Goal: Communication & Community: Answer question/provide support

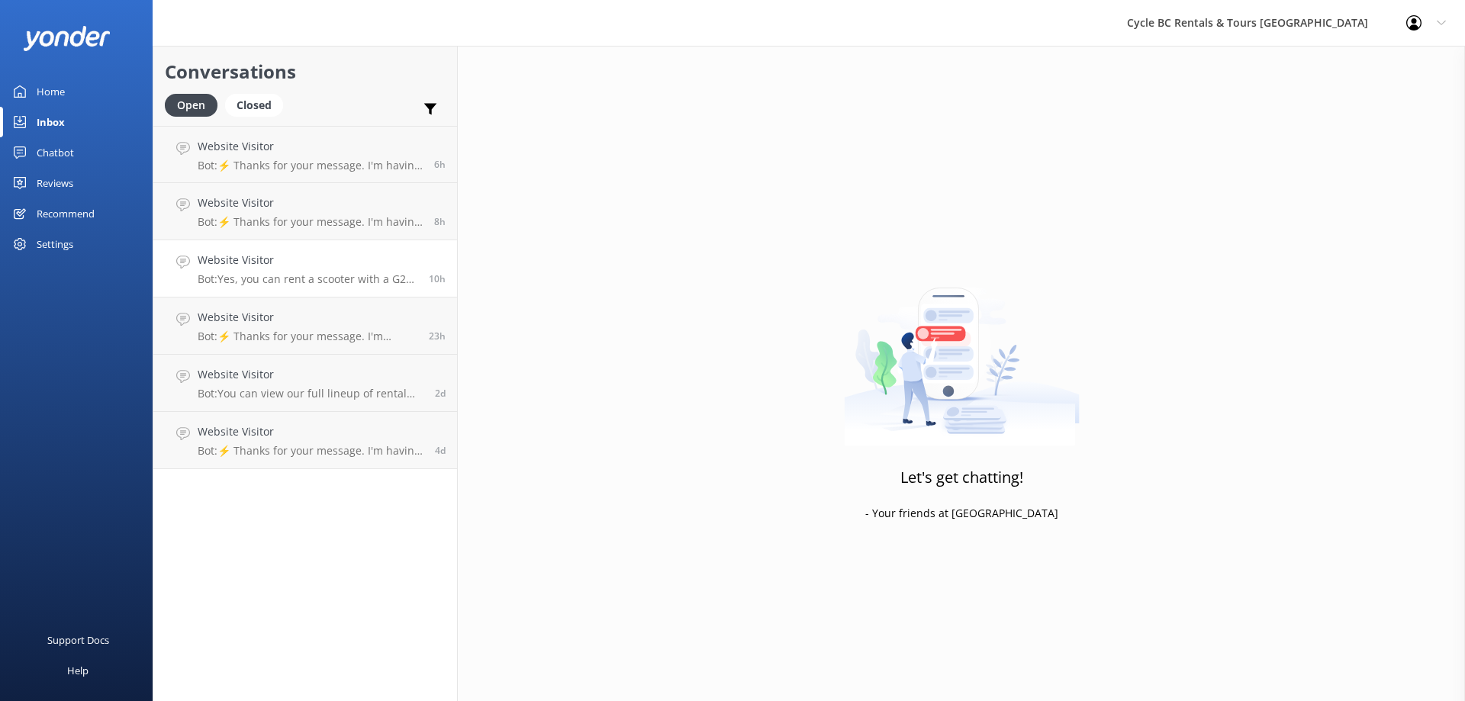
click at [302, 256] on h4 "Website Visitor" at bounding box center [308, 260] width 220 height 17
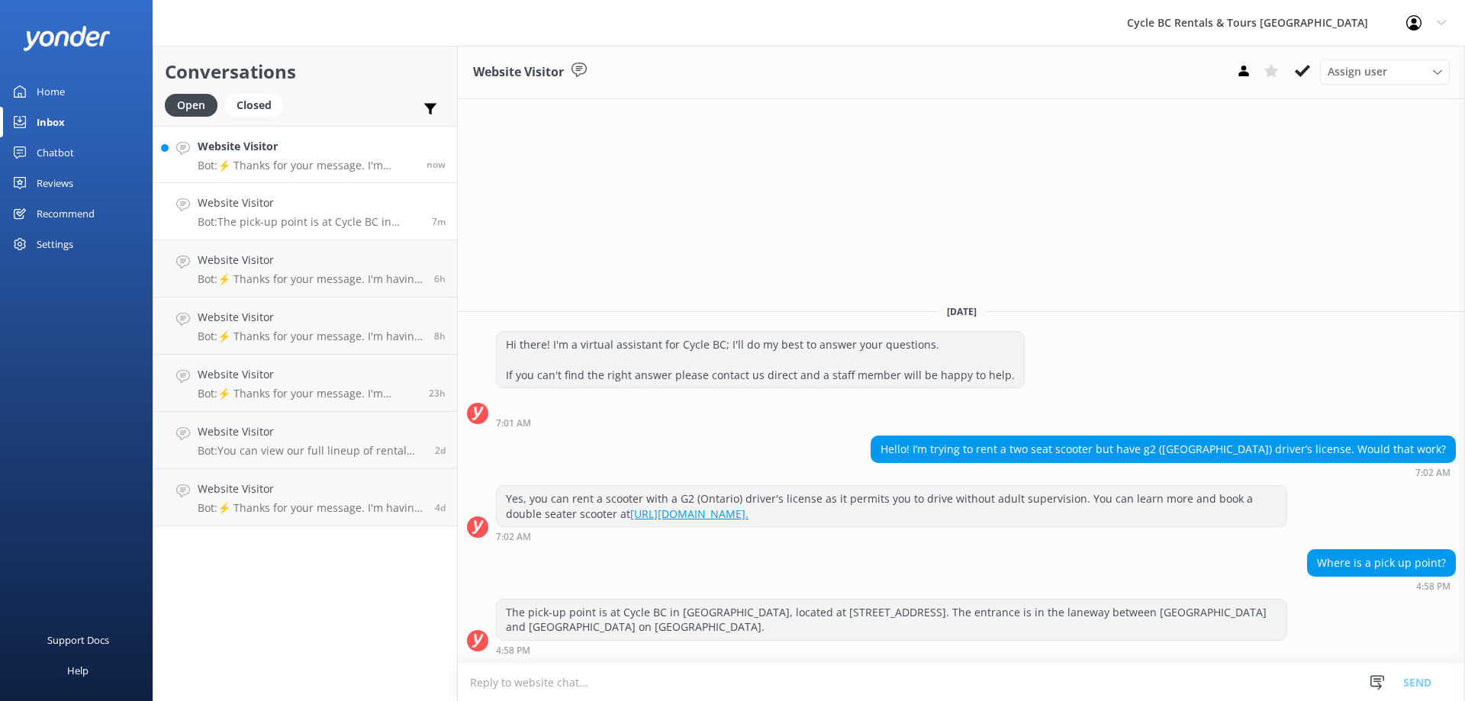
click at [345, 149] on h4 "Website Visitor" at bounding box center [306, 146] width 217 height 17
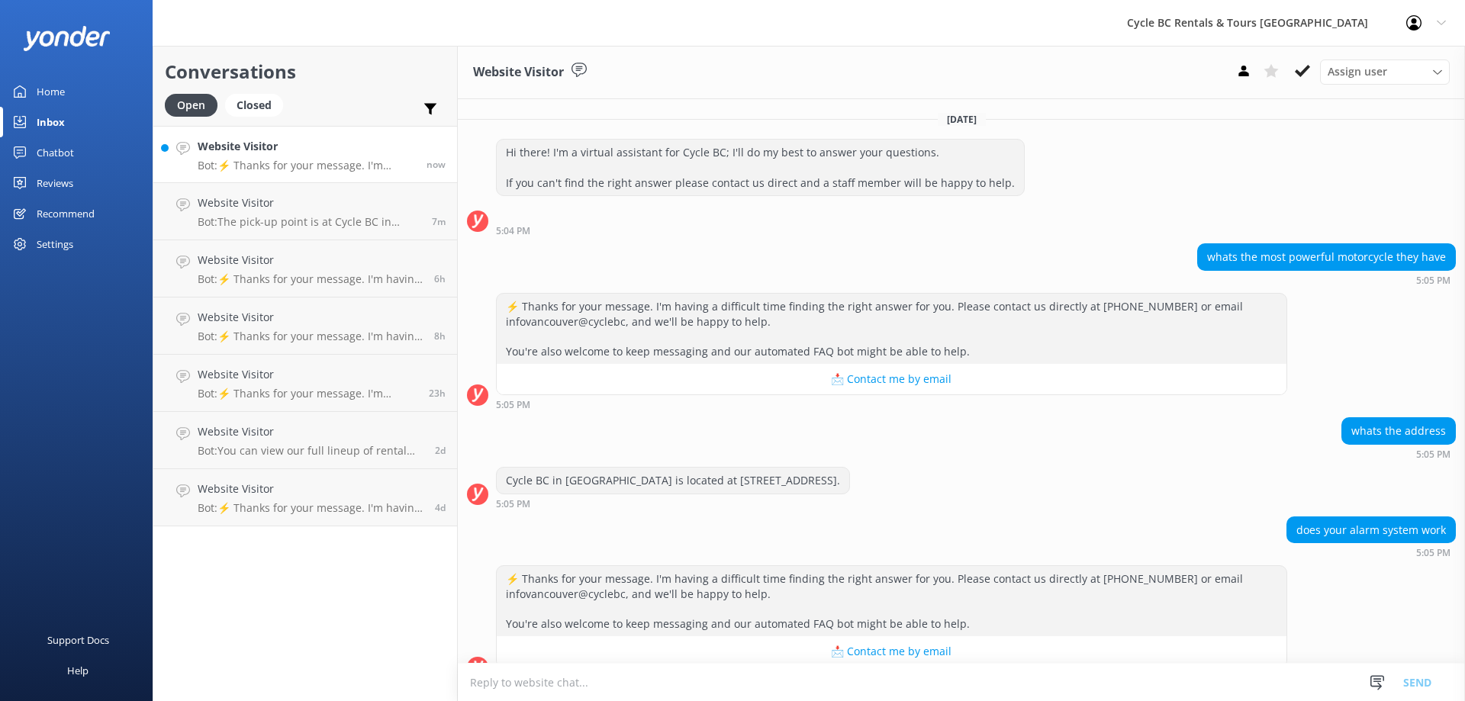
scroll to position [27, 0]
